Goal: Task Accomplishment & Management: Complete application form

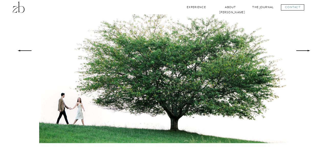
scroll to position [393, 0]
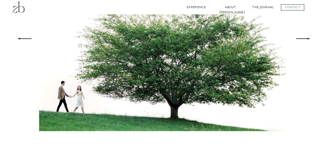
click at [306, 40] on icon at bounding box center [303, 39] width 19 height 18
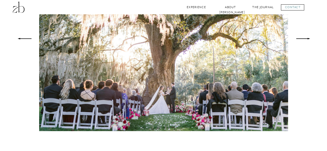
click at [306, 40] on icon at bounding box center [303, 39] width 19 height 18
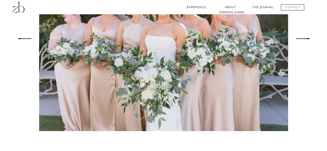
click at [306, 40] on icon at bounding box center [303, 39] width 19 height 18
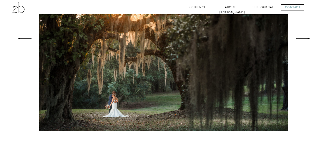
click at [306, 40] on icon at bounding box center [303, 39] width 19 height 18
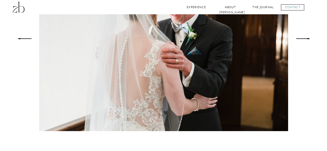
click at [306, 40] on icon at bounding box center [303, 39] width 19 height 18
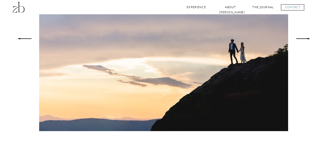
click at [306, 40] on icon at bounding box center [303, 39] width 19 height 18
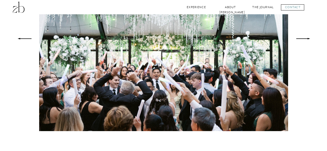
click at [306, 40] on icon at bounding box center [303, 39] width 19 height 18
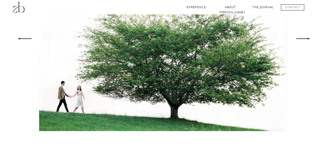
click at [306, 40] on icon at bounding box center [303, 39] width 19 height 18
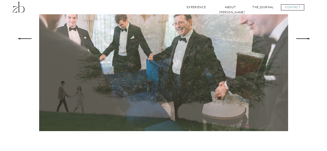
click at [306, 40] on icon at bounding box center [303, 39] width 19 height 18
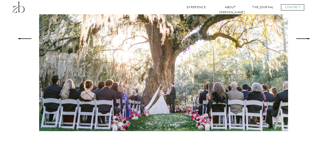
click at [306, 40] on icon at bounding box center [303, 39] width 19 height 18
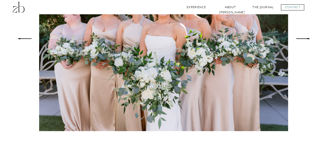
click at [306, 40] on icon at bounding box center [303, 39] width 19 height 18
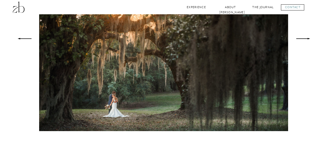
click at [306, 40] on icon at bounding box center [303, 39] width 19 height 18
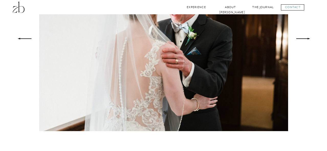
click at [306, 40] on icon at bounding box center [303, 39] width 19 height 18
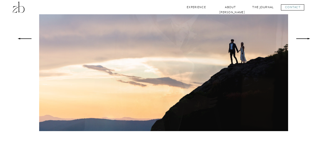
click at [306, 40] on icon at bounding box center [303, 39] width 19 height 18
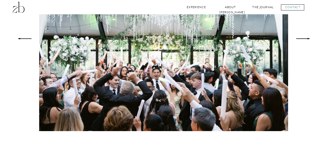
click at [306, 40] on icon at bounding box center [303, 39] width 19 height 18
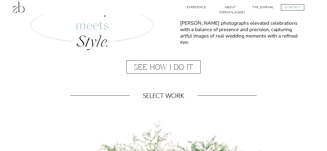
scroll to position [268, 0]
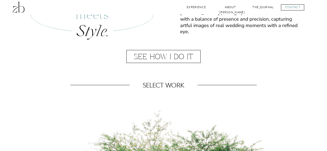
click at [167, 59] on div at bounding box center [163, 56] width 74 height 13
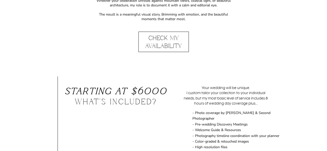
scroll to position [330, 0]
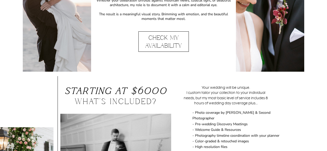
click at [171, 42] on p "Check My Availability" at bounding box center [163, 41] width 50 height 15
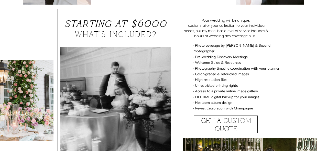
click at [284, 105] on p "- Photo coverage by [PERSON_NAME] & Second Photographer - Pre-wedding Discovery…" at bounding box center [240, 79] width 97 height 72
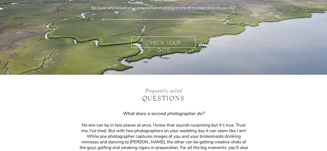
scroll to position [1448, 0]
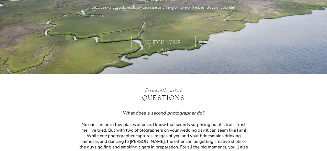
click at [167, 39] on p "Check Your Date" at bounding box center [163, 41] width 49 height 5
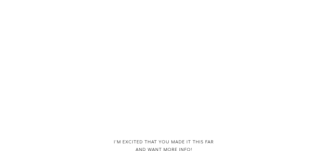
scroll to position [67, 0]
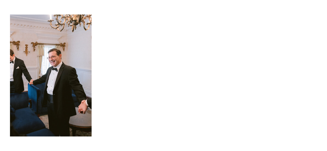
scroll to position [417, 0]
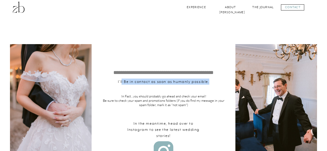
drag, startPoint x: 122, startPoint y: 82, endPoint x: 212, endPoint y: 90, distance: 90.1
click at [212, 90] on h3 "I'll Be in contact as soon as humanly possible." at bounding box center [164, 85] width 100 height 13
click at [278, 27] on div "CONTACT The Journal Experience About [PERSON_NAME] CONTACT The Journal About ZB…" at bounding box center [163, 138] width 327 height 276
